Goal: Find specific page/section: Find specific page/section

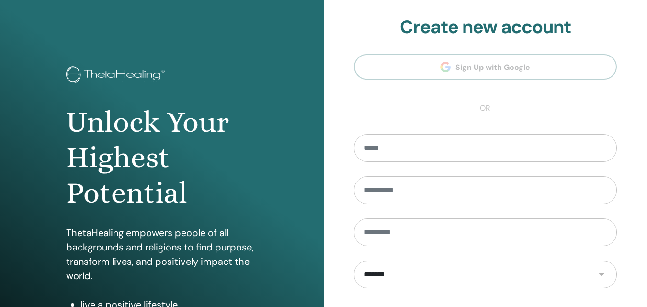
scroll to position [122, 0]
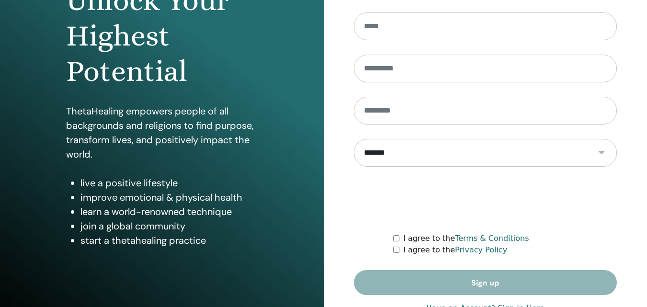
drag, startPoint x: 642, startPoint y: 254, endPoint x: 649, endPoint y: 271, distance: 18.9
click at [647, 185] on html "**********" at bounding box center [323, 31] width 647 height 307
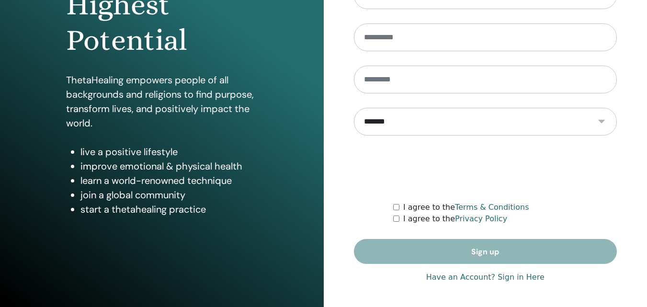
click at [524, 279] on link "Have an Account? Sign in Here" at bounding box center [485, 278] width 118 height 12
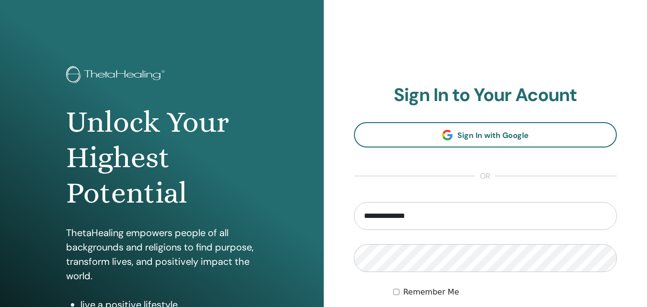
scroll to position [92, 0]
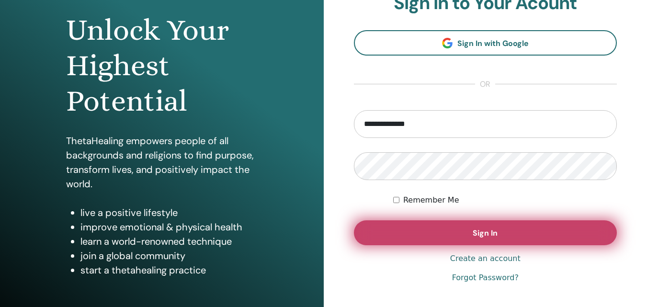
click at [459, 240] on button "Sign In" at bounding box center [486, 232] width 264 height 25
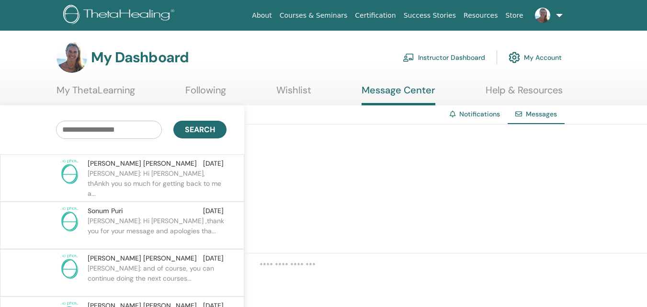
click at [435, 57] on link "Instructor Dashboard" at bounding box center [444, 57] width 82 height 21
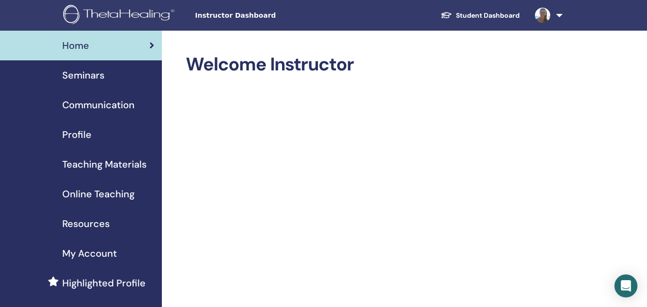
click at [87, 69] on span "Seminars" at bounding box center [83, 75] width 42 height 14
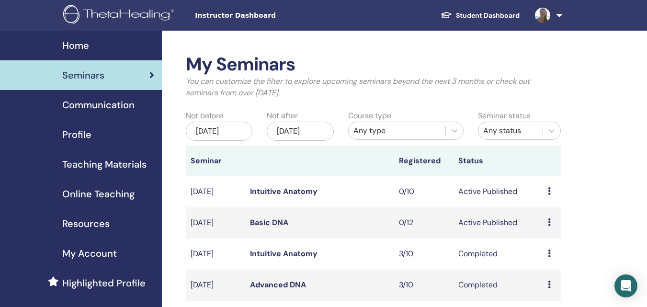
click at [266, 228] on link "Basic DNA" at bounding box center [269, 223] width 38 height 10
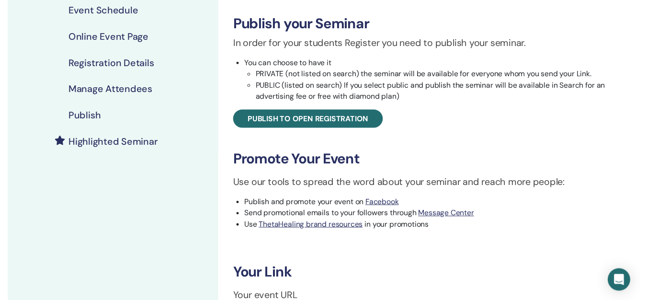
scroll to position [94, 0]
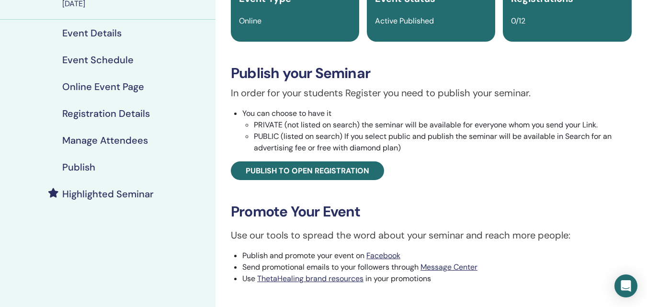
click at [88, 60] on h4 "Event Schedule" at bounding box center [97, 60] width 71 height 12
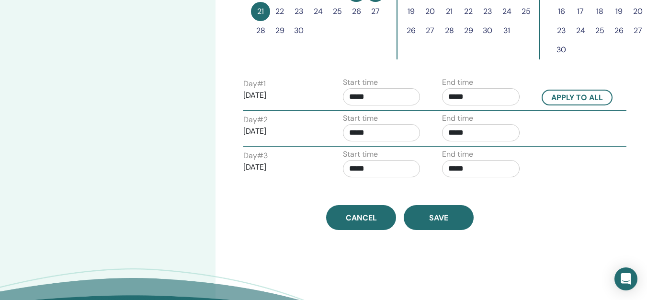
scroll to position [353, 0]
